Goal: Information Seeking & Learning: Learn about a topic

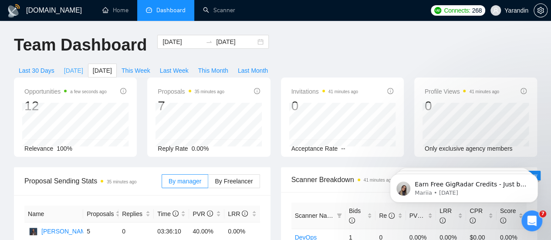
click at [83, 66] on span "Today" at bounding box center [73, 71] width 19 height 10
type input "2025-09-11"
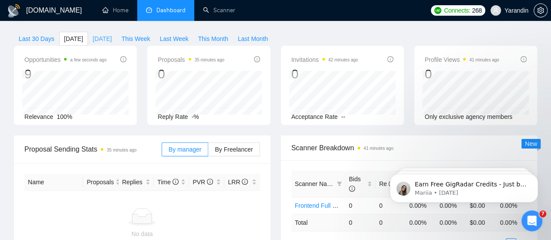
scroll to position [8, 0]
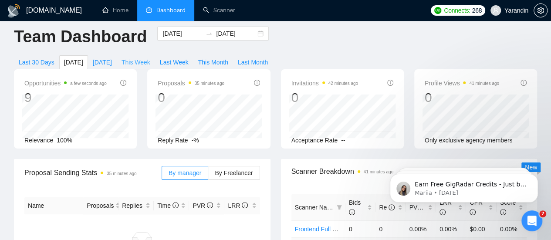
click at [150, 58] on span "This Week" at bounding box center [136, 63] width 29 height 10
type input "2025-09-08"
type input "2025-09-14"
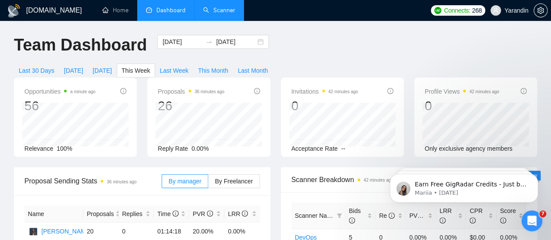
click at [226, 7] on link "Scanner" at bounding box center [219, 10] width 32 height 7
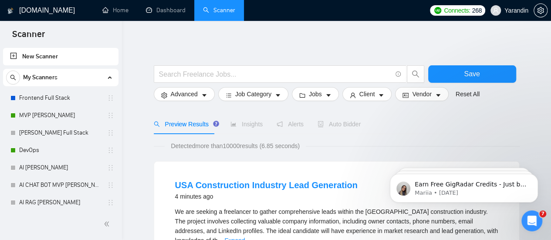
click at [57, 88] on div "My Scanners Frontend Full Stack MVP Vlad UPD Vlad Full Stack DevOps AI Vlad AI …" at bounding box center [60, 166] width 115 height 195
click at [57, 96] on link "Frontend Full Stack" at bounding box center [60, 97] width 83 height 17
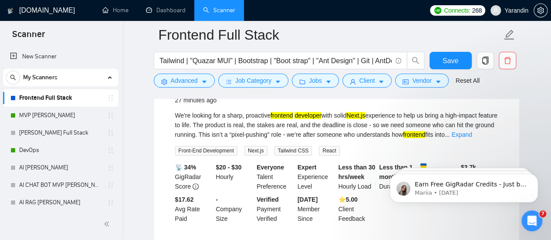
scroll to position [118, 0]
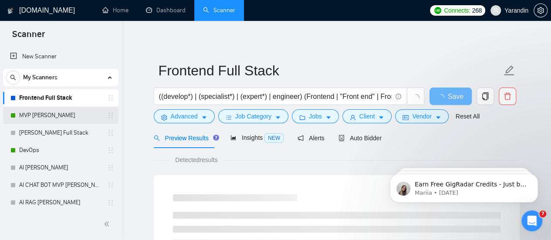
click at [50, 121] on link "MVP [PERSON_NAME]" at bounding box center [60, 115] width 83 height 17
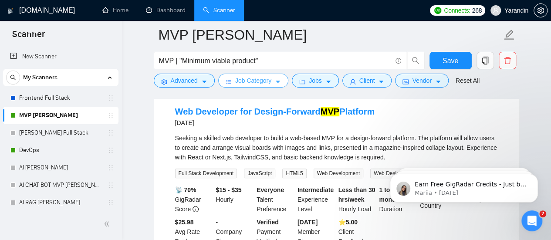
scroll to position [1820, 0]
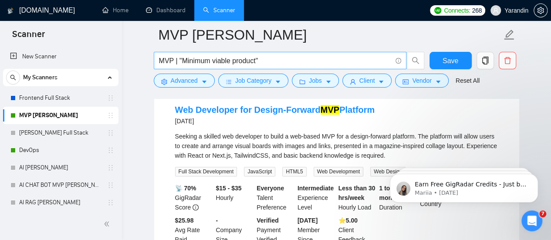
click at [311, 64] on input "MVP | "Minimum viable product"" at bounding box center [275, 60] width 233 height 11
click at [75, 82] on div "My Scanners" at bounding box center [60, 77] width 109 height 17
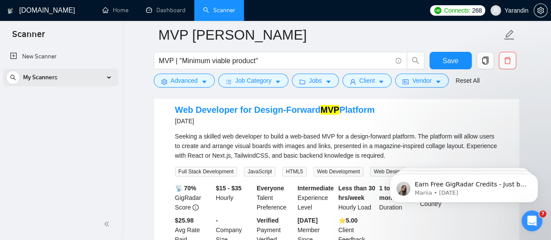
click at [75, 82] on div "My Scanners" at bounding box center [60, 77] width 109 height 17
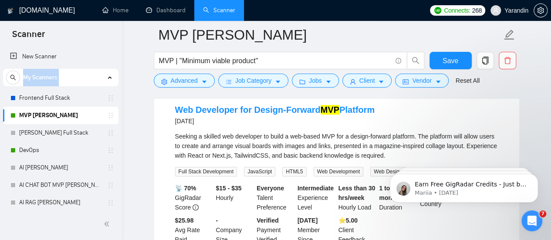
click at [75, 82] on div "My Scanners" at bounding box center [60, 77] width 109 height 17
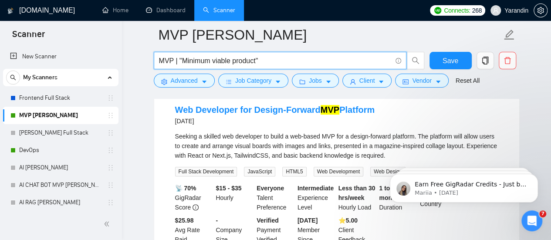
click at [362, 65] on input "MVP | "Minimum viable product"" at bounding box center [275, 60] width 233 height 11
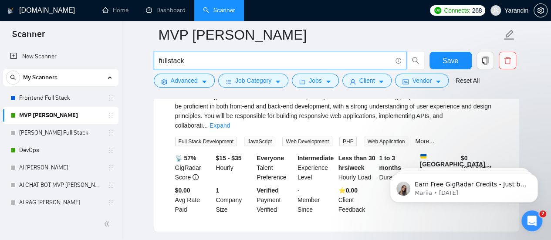
scroll to position [1134, 0]
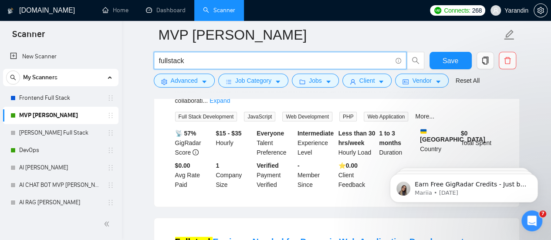
click at [167, 61] on input "fullstack" at bounding box center [275, 60] width 233 height 11
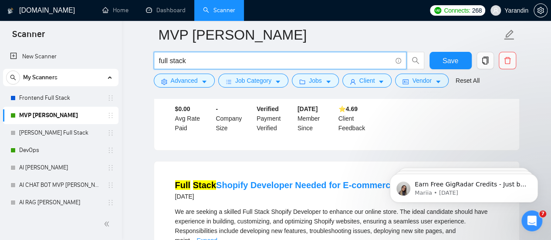
scroll to position [1178, 0]
type input "full stack"
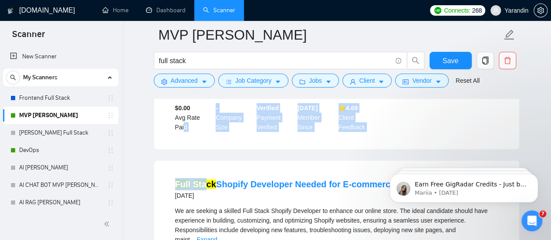
drag, startPoint x: 204, startPoint y: 150, endPoint x: 209, endPoint y: 142, distance: 9.9
click at [209, 142] on div "Senior Full Stack Developer (AWS, Webflow, Time-Series Data) – Database Refacto…" at bounding box center [336, 50] width 365 height 197
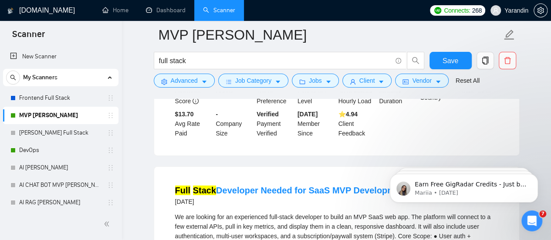
scroll to position [1369, 0]
click at [214, 59] on input "full stack" at bounding box center [275, 60] width 233 height 11
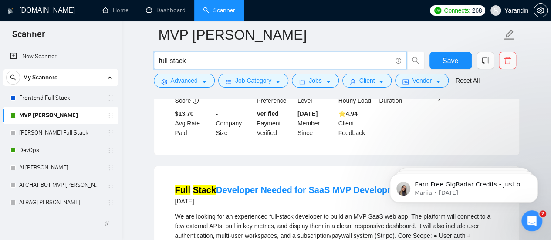
click at [214, 59] on input "full stack" at bounding box center [275, 60] width 233 height 11
